Goal: Navigation & Orientation: Understand site structure

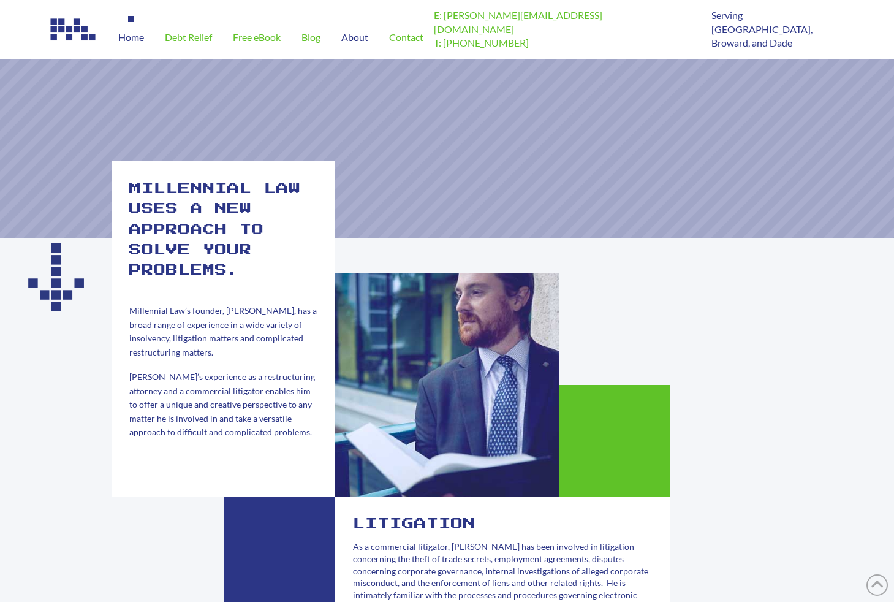
click at [129, 37] on span "Home" at bounding box center [131, 37] width 26 height 10
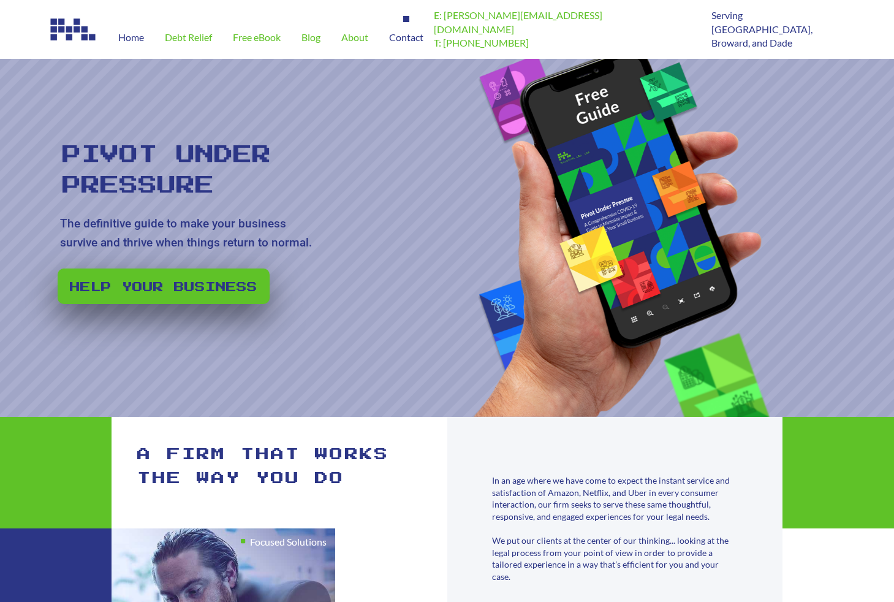
click at [398, 37] on span "Contact" at bounding box center [406, 37] width 34 height 10
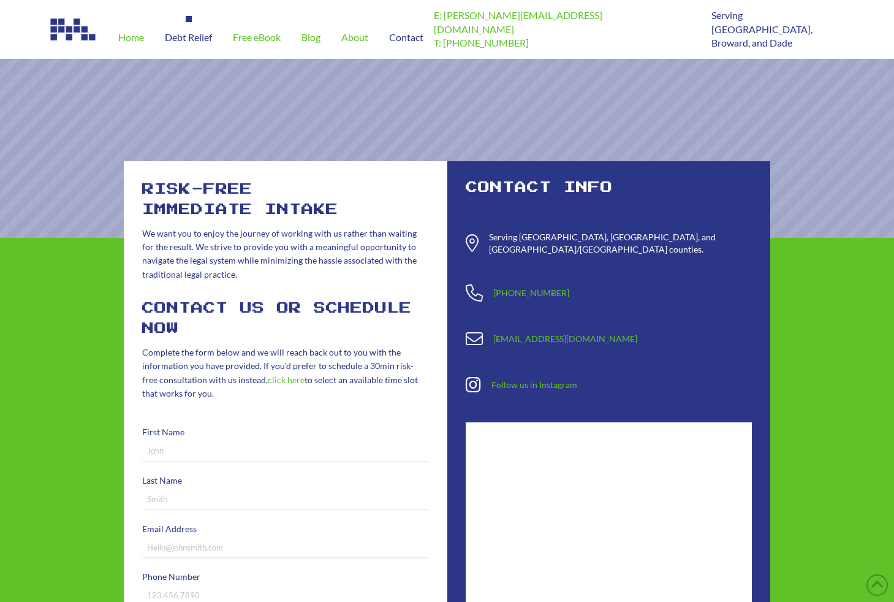
click at [193, 36] on span "Debt Relief" at bounding box center [188, 37] width 47 height 10
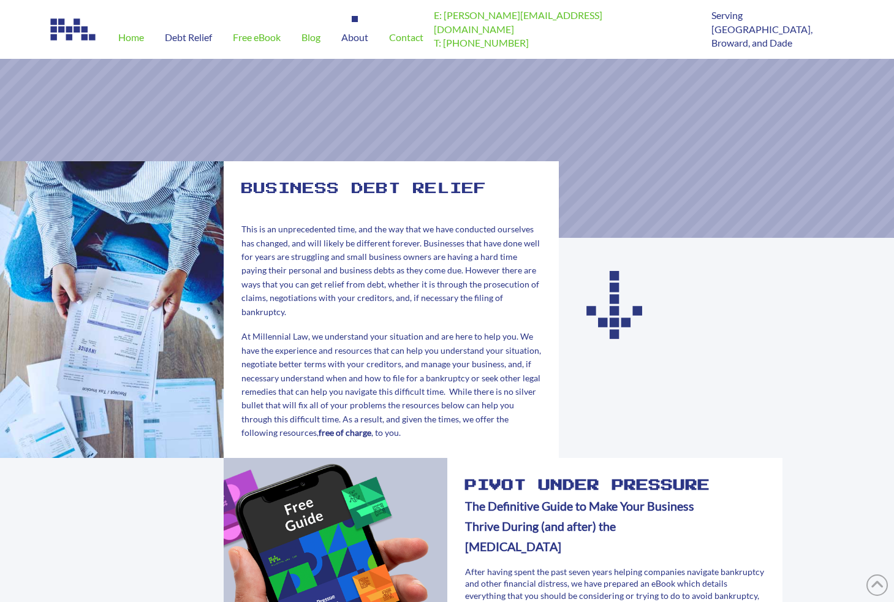
click at [350, 40] on span "About" at bounding box center [354, 37] width 27 height 10
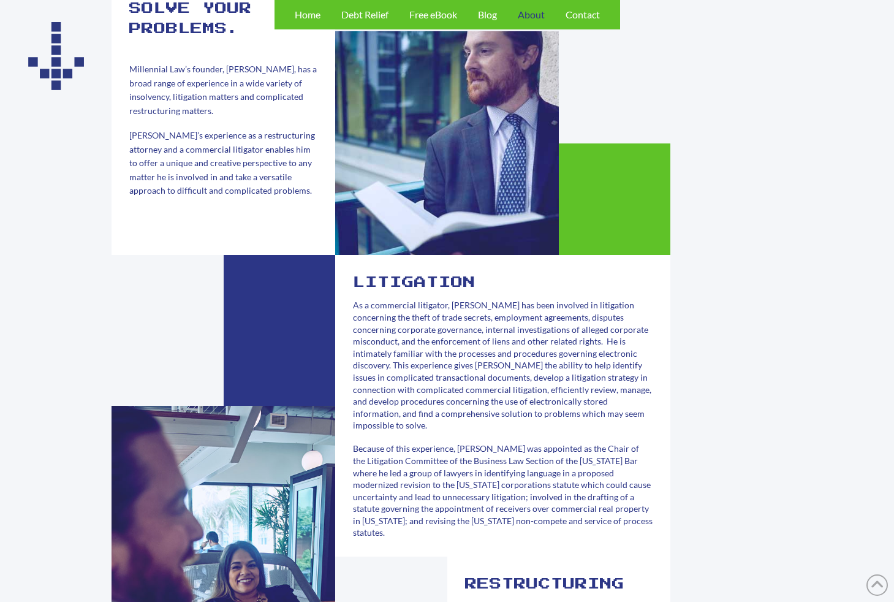
scroll to position [245, 0]
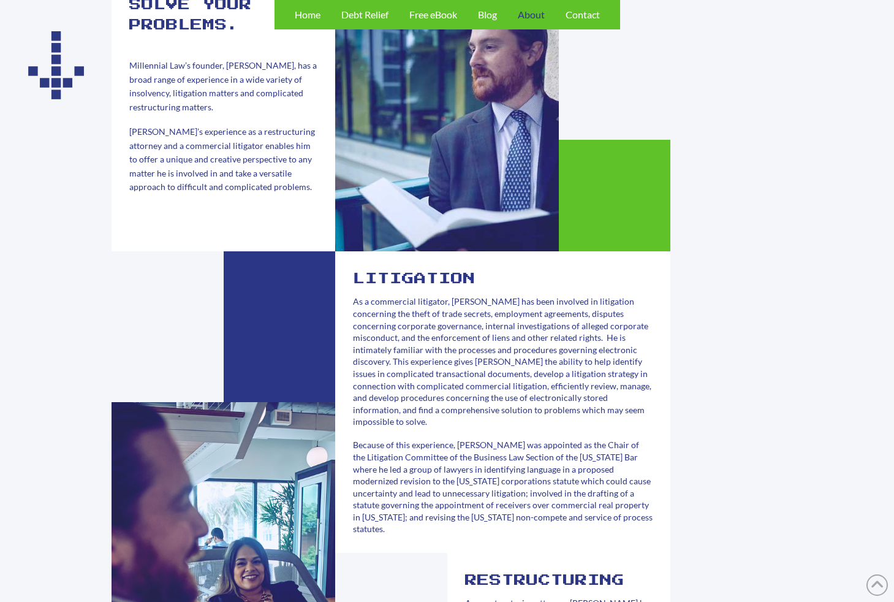
click at [576, 303] on span "As a commercial litigator, [PERSON_NAME] has been involved in litigation concer…" at bounding box center [502, 361] width 298 height 131
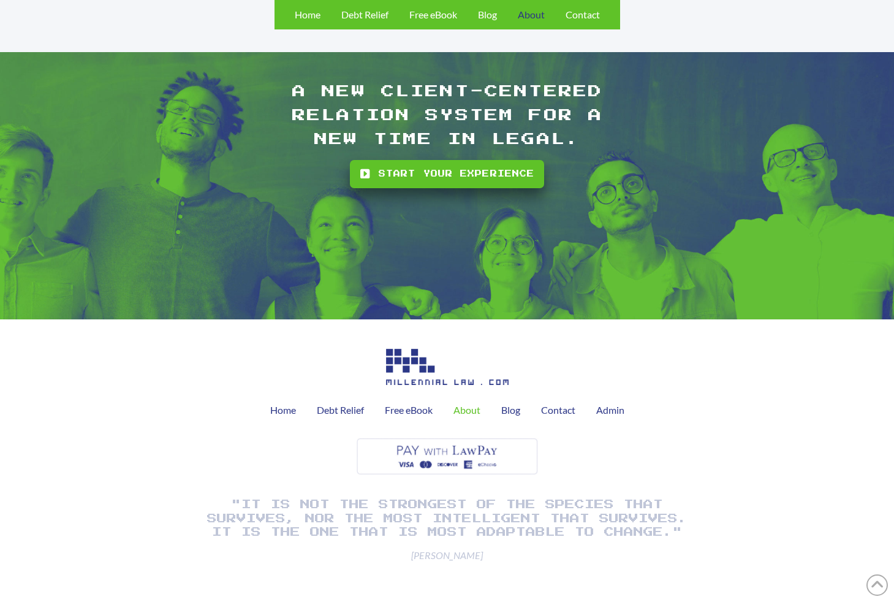
scroll to position [1348, 0]
